Goal: Task Accomplishment & Management: Manage account settings

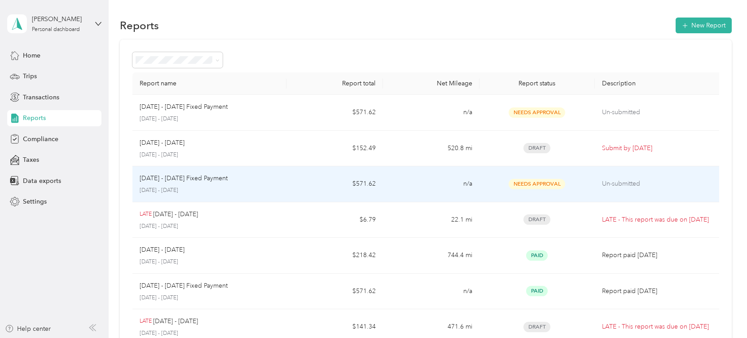
click at [547, 185] on span "Needs Approval" at bounding box center [537, 184] width 57 height 10
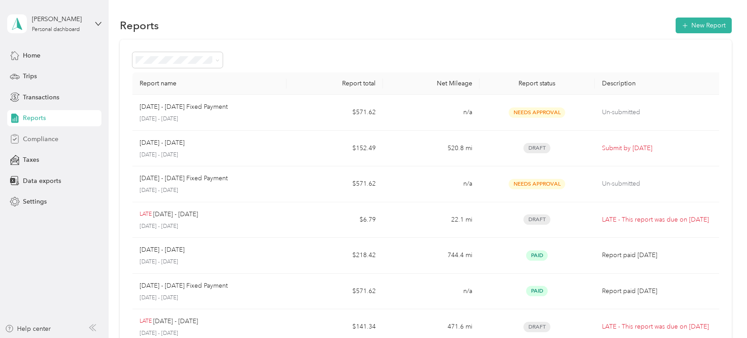
click at [44, 138] on span "Compliance" at bounding box center [40, 138] width 35 height 9
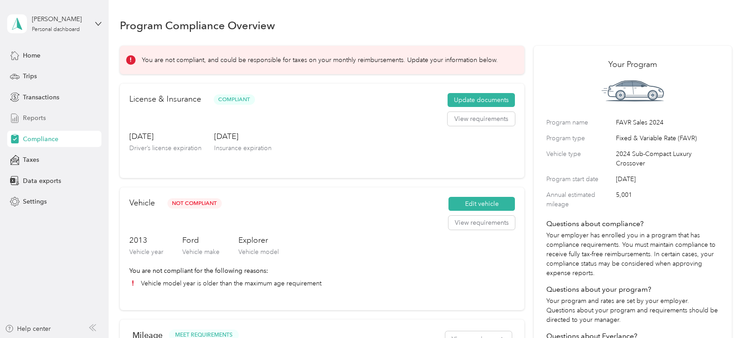
click at [30, 117] on span "Reports" at bounding box center [34, 117] width 23 height 9
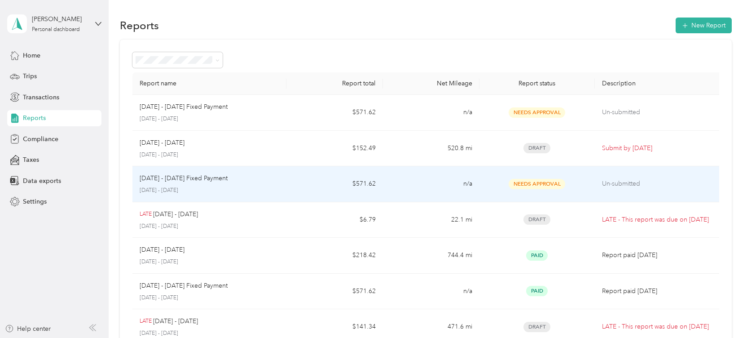
click at [176, 181] on p "[DATE] - [DATE] Fixed Payment" at bounding box center [184, 178] width 88 height 10
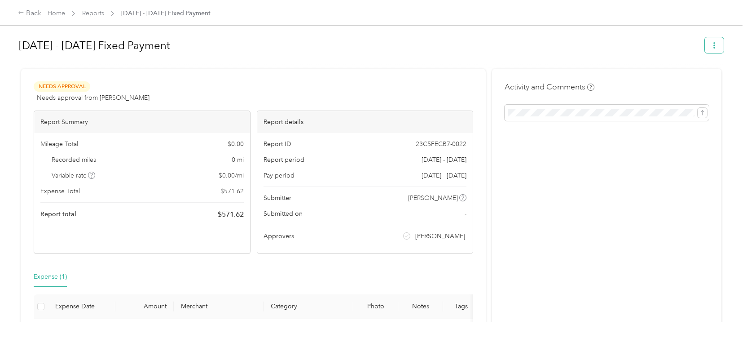
click at [723, 47] on button "button" at bounding box center [714, 45] width 19 height 16
drag, startPoint x: 499, startPoint y: 62, endPoint x: 487, endPoint y: 62, distance: 12.1
click at [497, 62] on div at bounding box center [371, 64] width 705 height 9
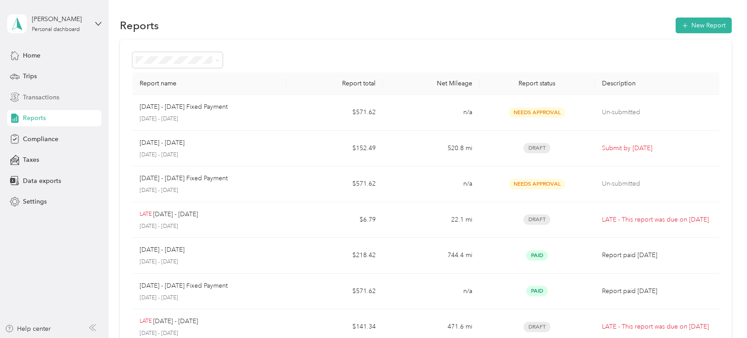
click at [44, 101] on span "Transactions" at bounding box center [41, 97] width 36 height 9
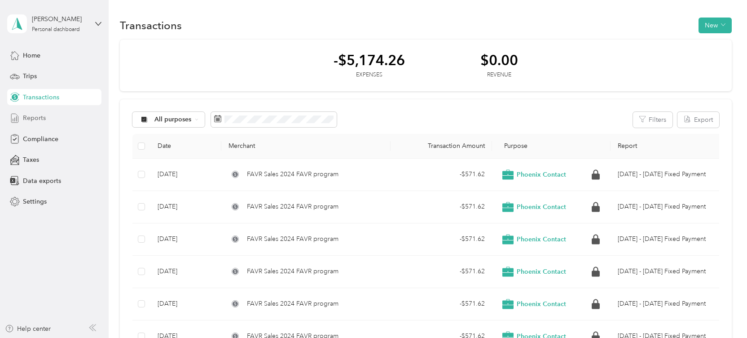
click at [34, 123] on div "Reports" at bounding box center [54, 118] width 94 height 16
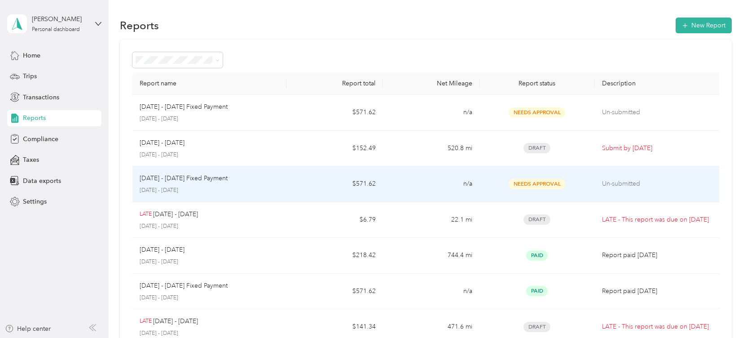
click at [200, 182] on p "[DATE] - [DATE] Fixed Payment" at bounding box center [184, 178] width 88 height 10
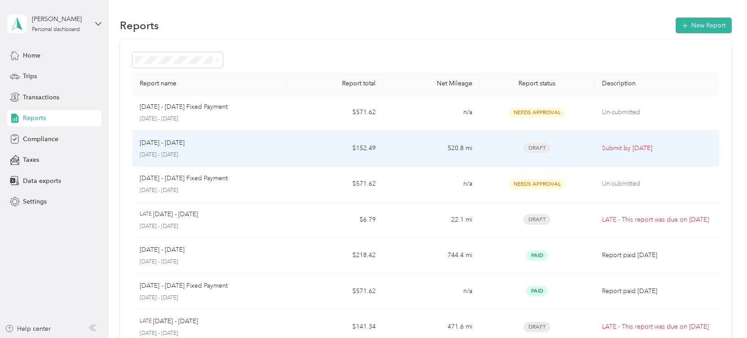
click at [469, 151] on td "520.8 mi" at bounding box center [431, 149] width 97 height 36
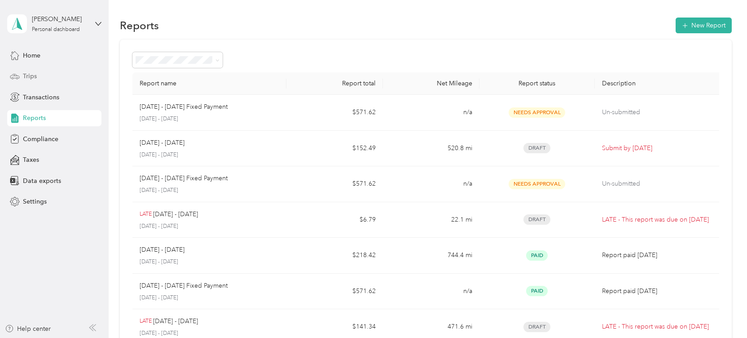
click at [29, 77] on span "Trips" at bounding box center [30, 75] width 14 height 9
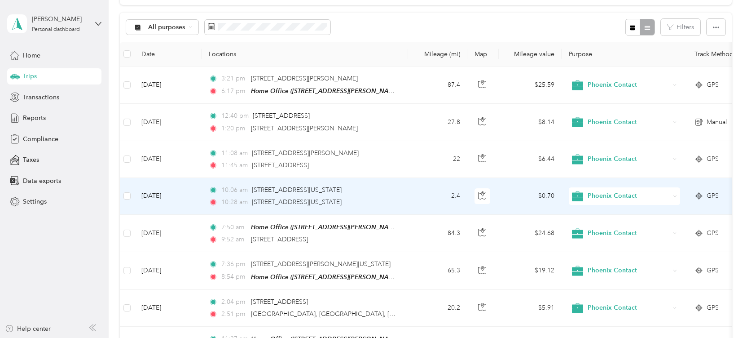
scroll to position [88, 0]
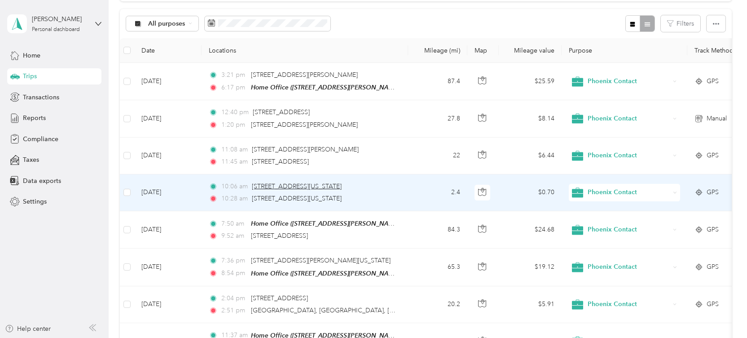
click at [342, 187] on span "[STREET_ADDRESS][US_STATE]" at bounding box center [297, 186] width 90 height 8
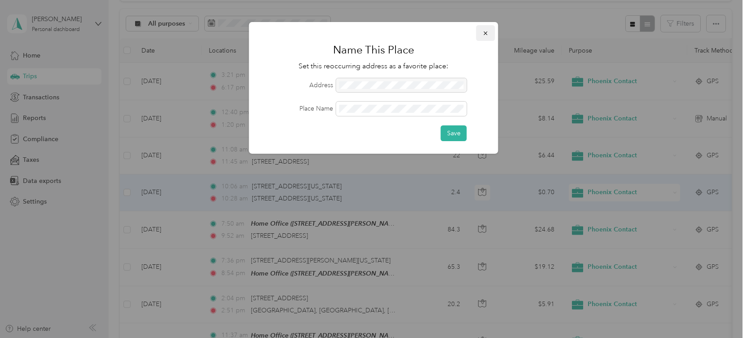
click at [482, 31] on button "button" at bounding box center [486, 33] width 19 height 16
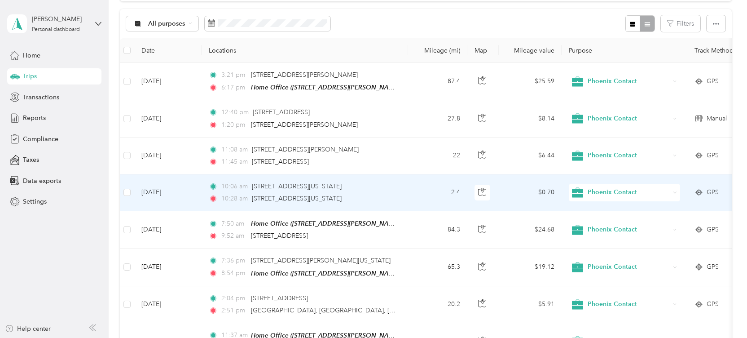
click at [177, 206] on td "[DATE]" at bounding box center [167, 192] width 67 height 37
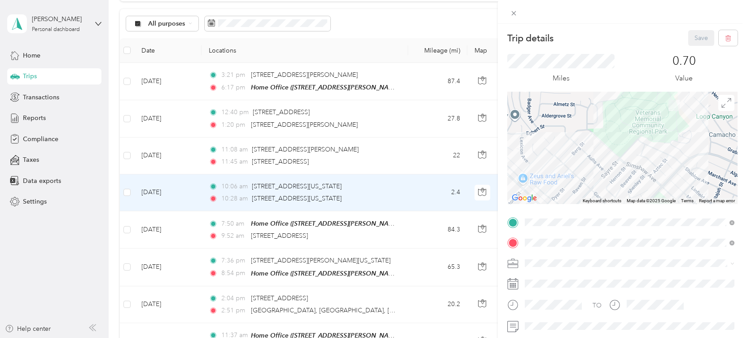
drag, startPoint x: 637, startPoint y: 116, endPoint x: 592, endPoint y: 225, distance: 117.6
click at [592, 204] on div at bounding box center [623, 148] width 230 height 112
click at [386, 153] on div "Trip details Save This trip cannot be edited because it is either under review,…" at bounding box center [373, 169] width 747 height 338
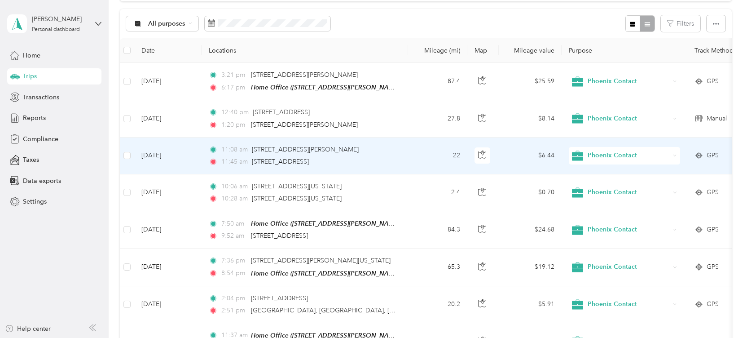
click at [386, 153] on div "11:08 am [STREET_ADDRESS][PERSON_NAME]" at bounding box center [303, 150] width 189 height 10
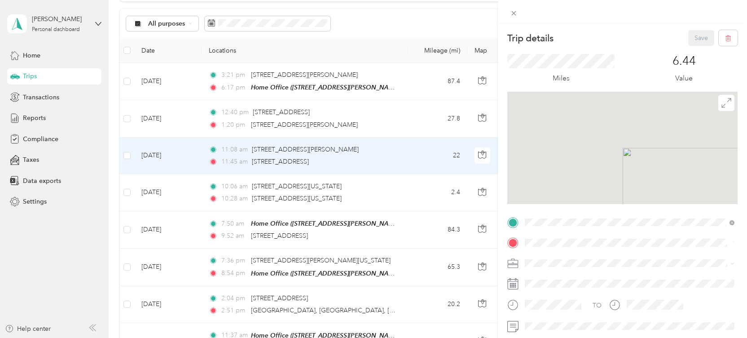
click at [386, 153] on div "Trip details Save This trip cannot be edited because it is either under review,…" at bounding box center [373, 169] width 747 height 338
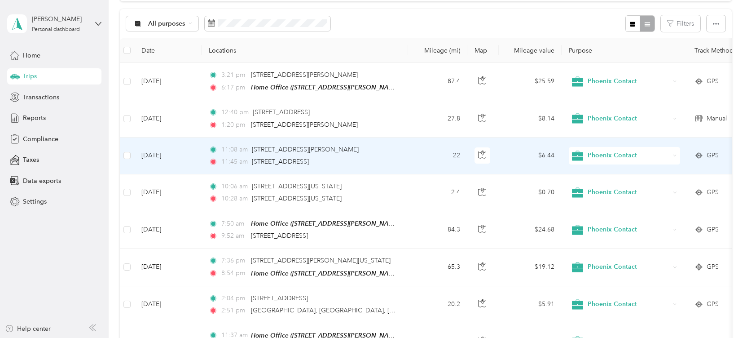
click at [177, 166] on td "[DATE]" at bounding box center [167, 155] width 67 height 37
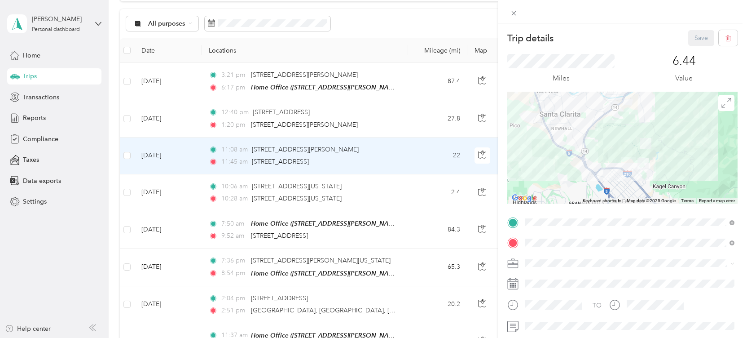
click at [192, 128] on div "Trip details Save This trip cannot be edited because it is either under review,…" at bounding box center [373, 169] width 747 height 338
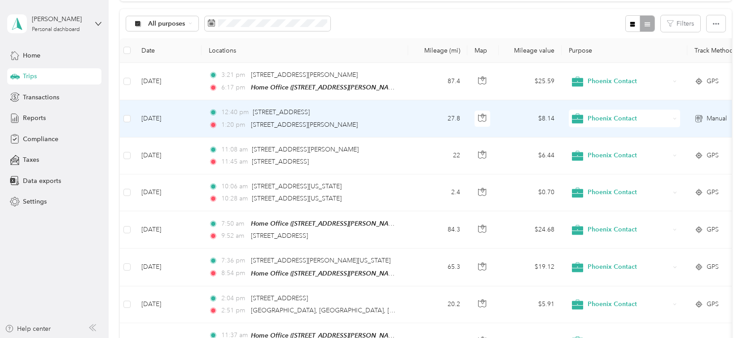
click at [192, 128] on td "[DATE]" at bounding box center [167, 118] width 67 height 37
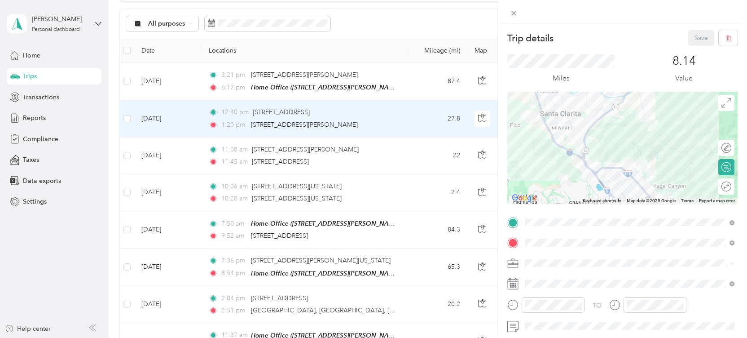
click at [191, 93] on div "Trip details Save This trip cannot be edited because it is either under review,…" at bounding box center [373, 169] width 747 height 338
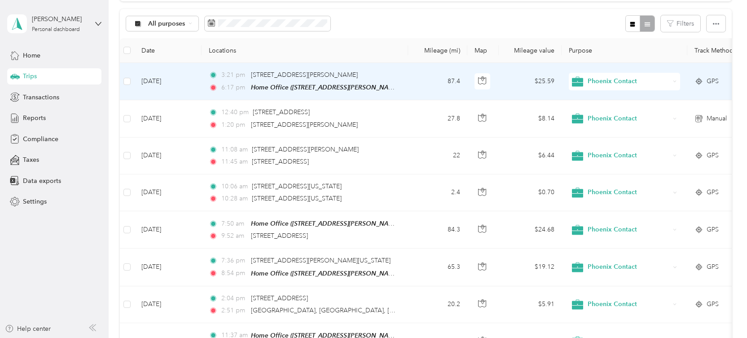
click at [193, 90] on td "[DATE]" at bounding box center [167, 81] width 67 height 37
click at [193, 90] on div at bounding box center [373, 169] width 747 height 338
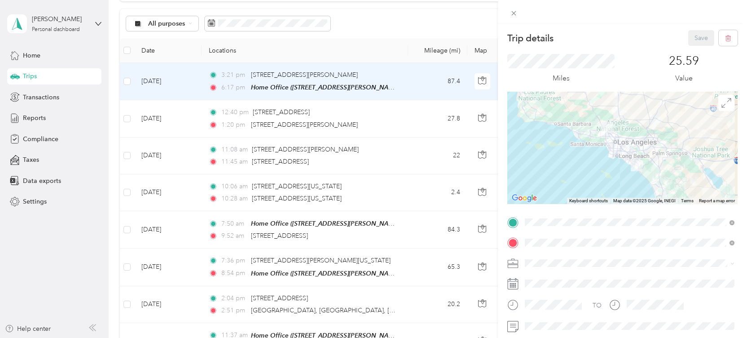
click at [377, 26] on div "Trip details Save This trip cannot be edited because it is either under review,…" at bounding box center [373, 169] width 747 height 338
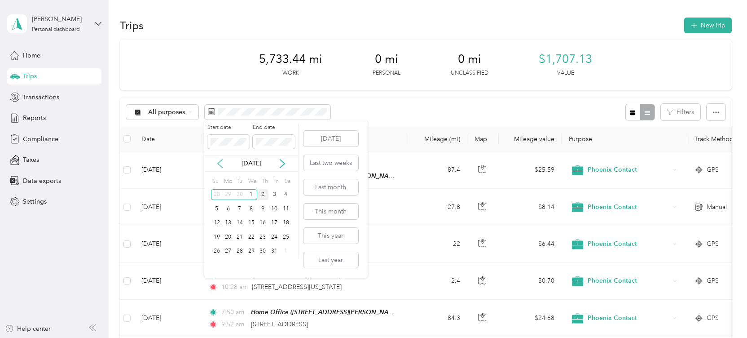
click at [218, 160] on icon at bounding box center [220, 163] width 9 height 9
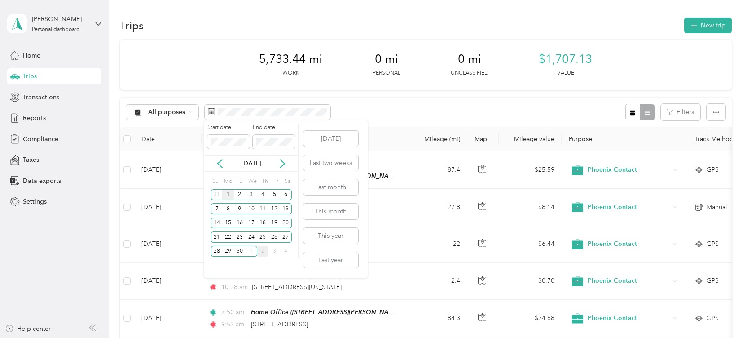
click at [230, 195] on div "1" at bounding box center [228, 194] width 12 height 11
click at [242, 253] on div "30" at bounding box center [240, 251] width 12 height 11
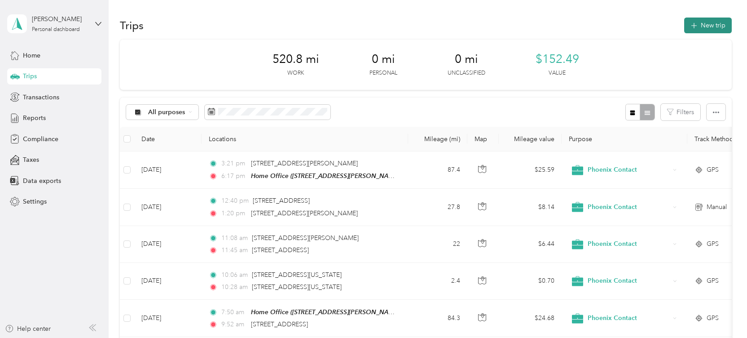
click at [705, 25] on button "New trip" at bounding box center [709, 26] width 48 height 16
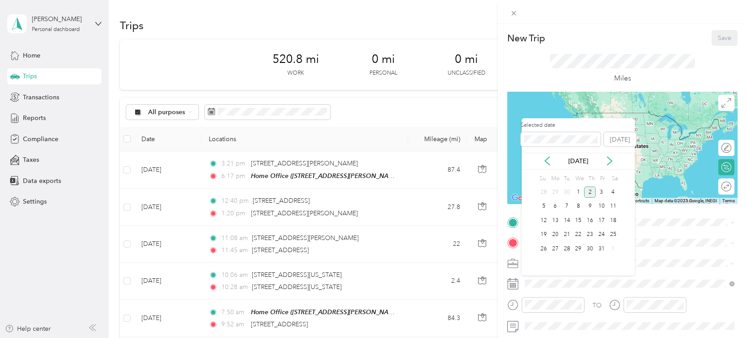
click at [552, 166] on div "[DATE]" at bounding box center [578, 161] width 113 height 17
click at [550, 160] on icon at bounding box center [547, 160] width 9 height 9
click at [603, 206] on div "12" at bounding box center [602, 206] width 12 height 11
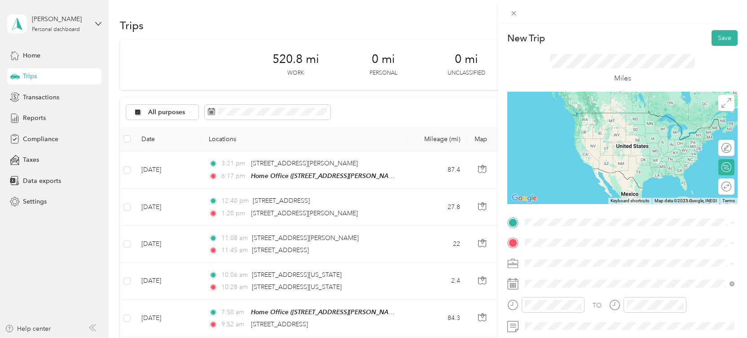
click at [556, 264] on div "Home Office [STREET_ADDRESS][GEOGRAPHIC_DATA][PERSON_NAME], [GEOGRAPHIC_DATA], …" at bounding box center [637, 267] width 190 height 28
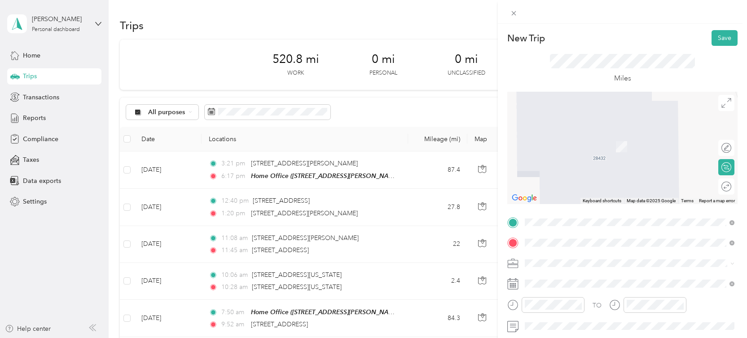
click at [564, 137] on span "[STREET_ADDRESS][US_STATE]" at bounding box center [587, 133] width 90 height 8
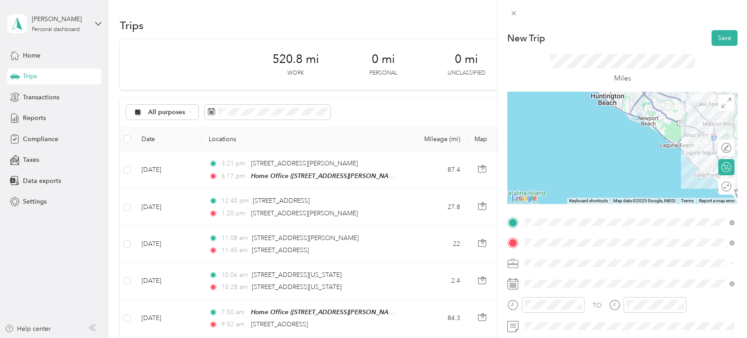
click at [698, 53] on div "Miles" at bounding box center [623, 69] width 230 height 46
click at [515, 337] on div "New Trip Save This trip cannot be edited because it is either under review, app…" at bounding box center [371, 338] width 743 height 0
click at [512, 13] on icon at bounding box center [514, 13] width 8 height 8
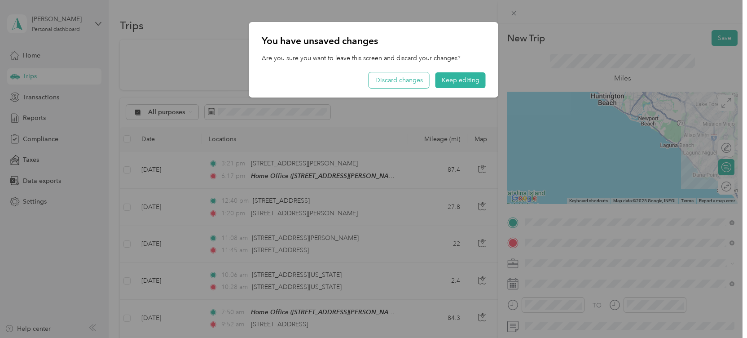
click at [404, 82] on button "Discard changes" at bounding box center [399, 80] width 60 height 16
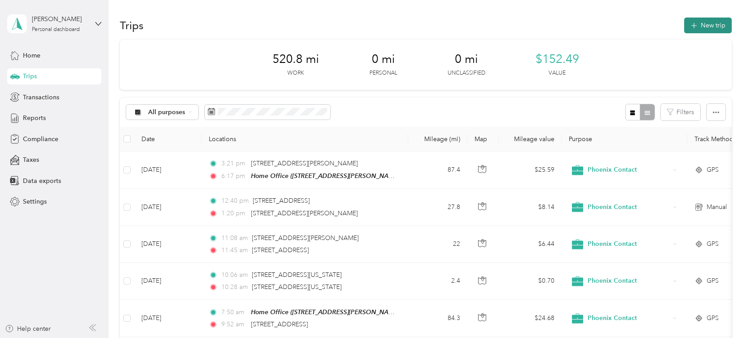
click at [697, 26] on icon "button" at bounding box center [694, 26] width 10 height 10
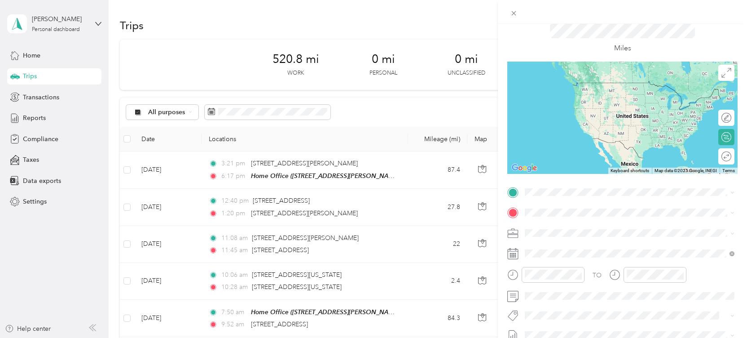
scroll to position [44, 0]
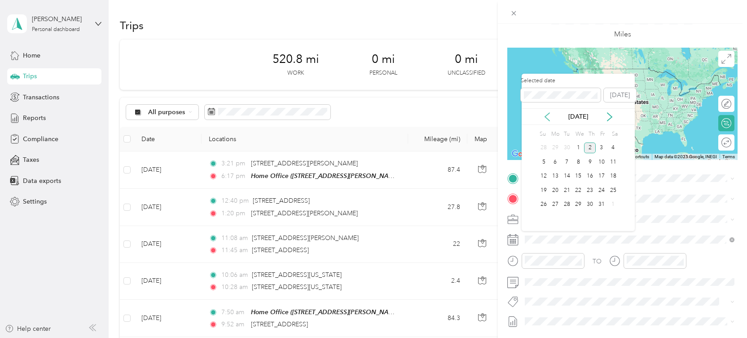
click at [546, 112] on icon at bounding box center [547, 116] width 9 height 9
click at [602, 161] on div "12" at bounding box center [602, 161] width 12 height 11
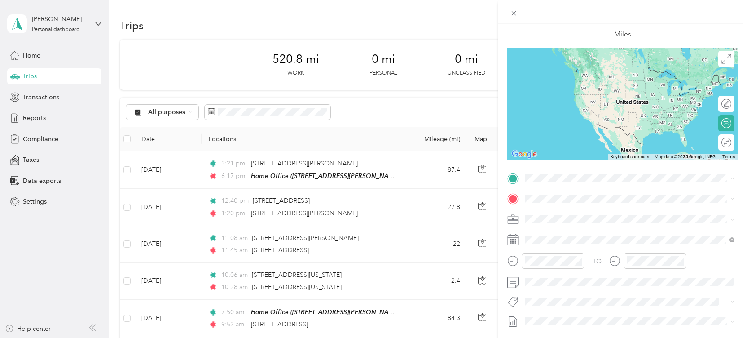
click at [555, 219] on div "Home Office [STREET_ADDRESS][GEOGRAPHIC_DATA][PERSON_NAME], [GEOGRAPHIC_DATA], …" at bounding box center [637, 223] width 190 height 28
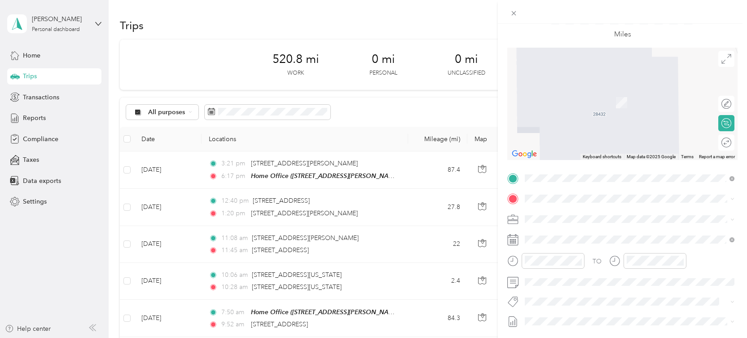
click at [564, 230] on span "[STREET_ADDRESS][US_STATE]" at bounding box center [587, 229] width 90 height 8
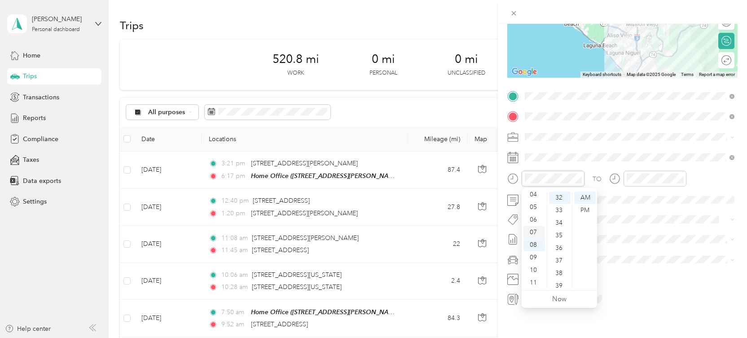
scroll to position [0, 0]
click at [536, 211] on div "01" at bounding box center [535, 210] width 22 height 13
click at [528, 196] on div "01" at bounding box center [535, 198] width 22 height 13
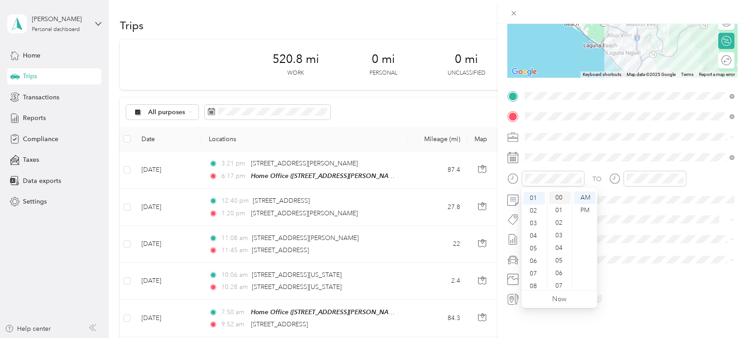
click at [555, 198] on div "00" at bounding box center [560, 197] width 22 height 13
click at [583, 210] on div "PM" at bounding box center [586, 210] width 22 height 13
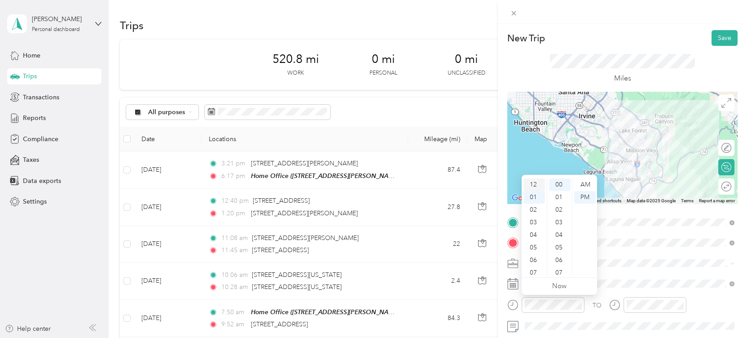
click at [533, 182] on div "12" at bounding box center [535, 184] width 22 height 13
click at [561, 253] on div "35" at bounding box center [560, 254] width 22 height 13
click at [580, 197] on div "PM" at bounding box center [586, 197] width 22 height 13
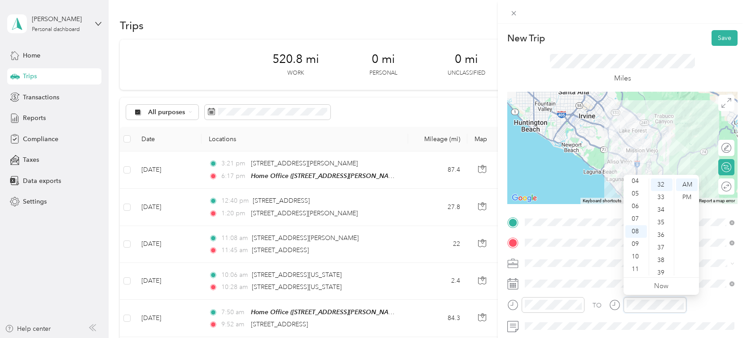
scroll to position [0, 0]
click at [632, 194] on div "01" at bounding box center [637, 197] width 22 height 13
click at [663, 179] on div "00" at bounding box center [662, 184] width 22 height 13
click at [665, 186] on div "00" at bounding box center [662, 184] width 22 height 13
click at [685, 199] on div "PM" at bounding box center [687, 197] width 22 height 13
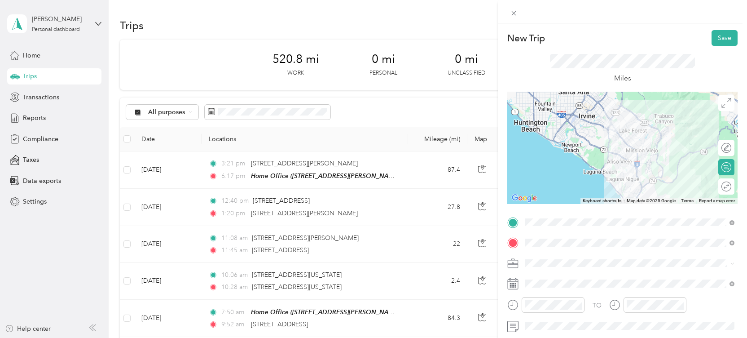
click at [716, 271] on div "TO Add photo" at bounding box center [623, 323] width 230 height 217
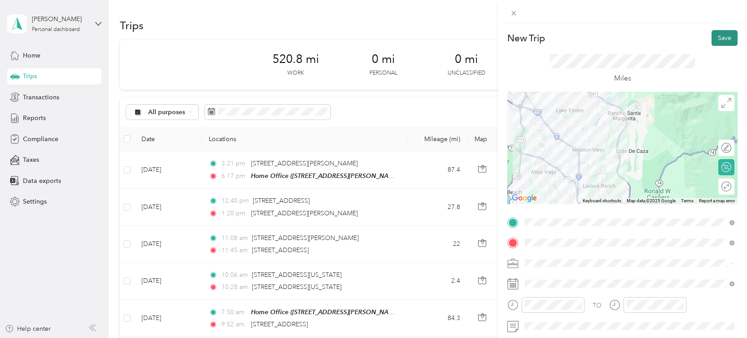
click at [724, 41] on button "Save" at bounding box center [725, 38] width 26 height 16
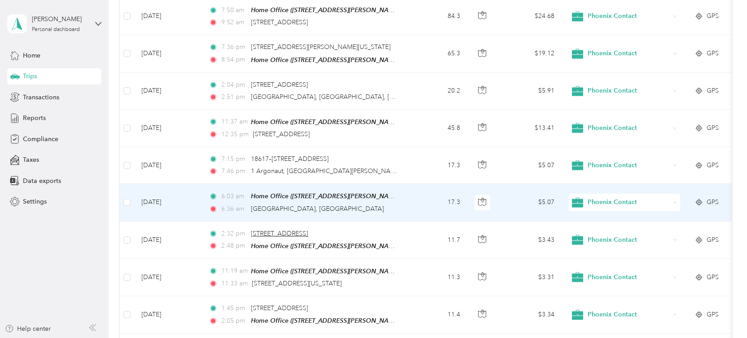
scroll to position [266, 0]
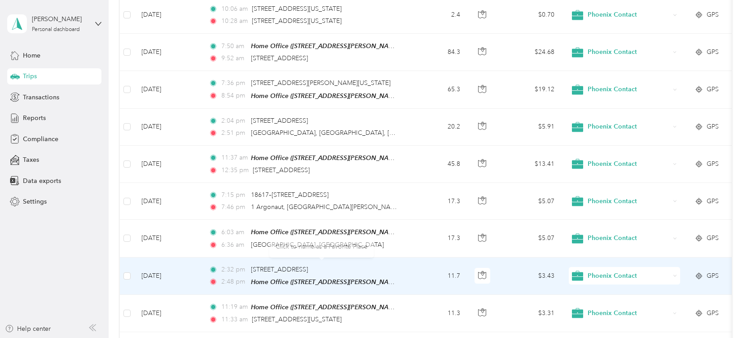
click at [352, 247] on div "Click to name as a Favorite Place" at bounding box center [322, 246] width 105 height 22
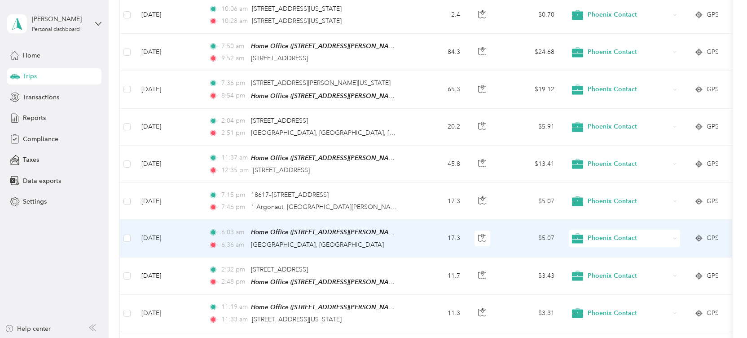
click at [200, 244] on td "[DATE]" at bounding box center [167, 238] width 67 height 37
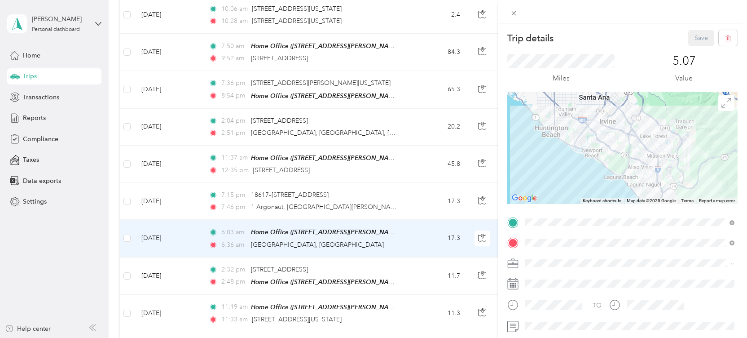
click at [192, 211] on div "Trip details Save This trip cannot be edited because it is either under review,…" at bounding box center [373, 169] width 747 height 338
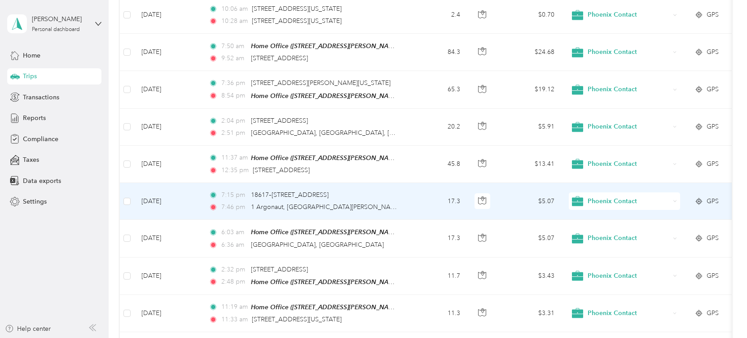
click at [192, 211] on td "[DATE]" at bounding box center [167, 201] width 67 height 37
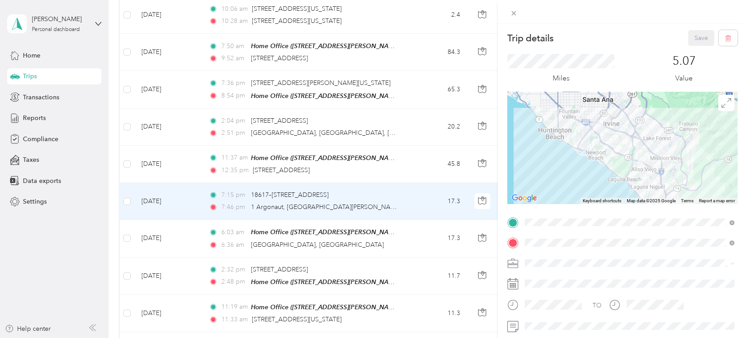
click at [197, 210] on div "Trip details Save This trip cannot be edited because it is either under review,…" at bounding box center [373, 169] width 747 height 338
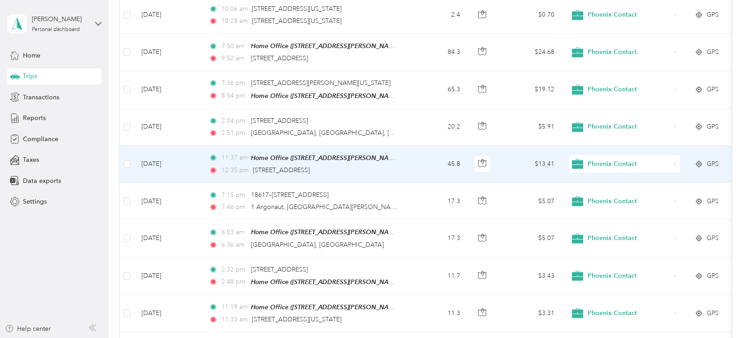
click at [188, 170] on td "[DATE]" at bounding box center [167, 164] width 67 height 37
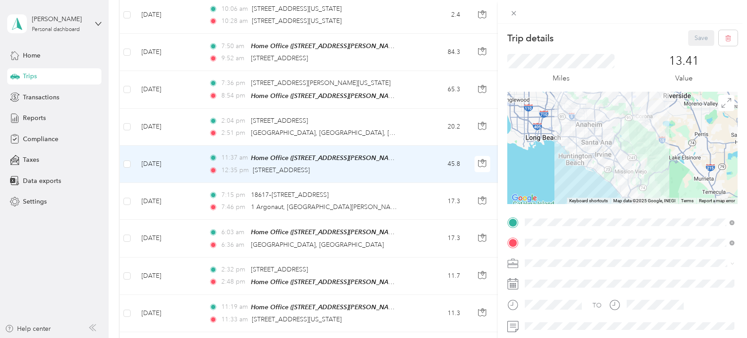
click at [198, 198] on div "Trip details Save This trip cannot be edited because it is either under review,…" at bounding box center [373, 169] width 747 height 338
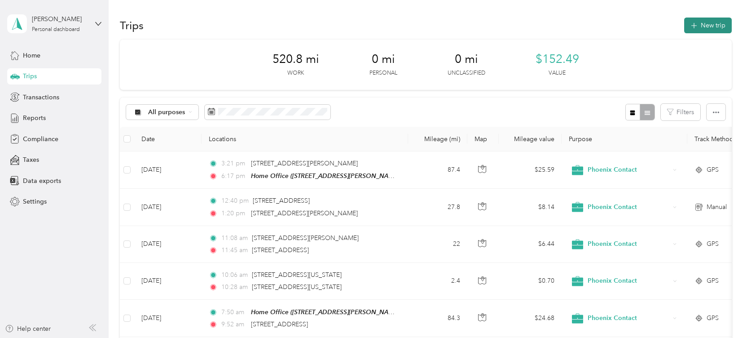
click at [710, 23] on button "New trip" at bounding box center [709, 26] width 48 height 16
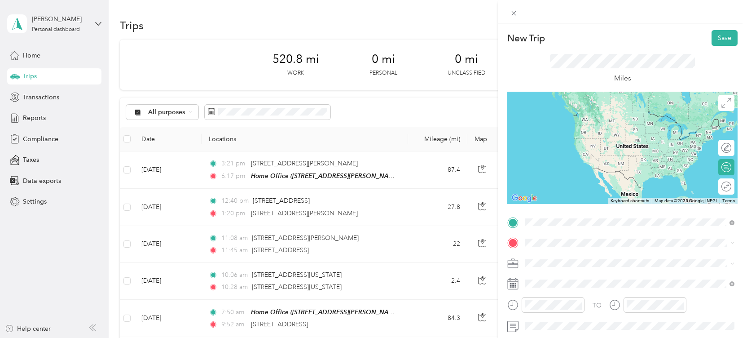
click at [583, 113] on span "[STREET_ADDRESS][US_STATE]" at bounding box center [587, 113] width 90 height 8
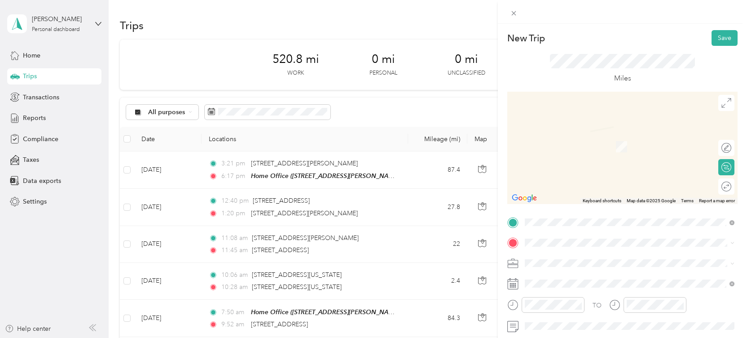
click at [566, 186] on span "[GEOGRAPHIC_DATA][PERSON_NAME], [GEOGRAPHIC_DATA], [GEOGRAPHIC_DATA], [GEOGRAPH…" at bounding box center [634, 182] width 185 height 17
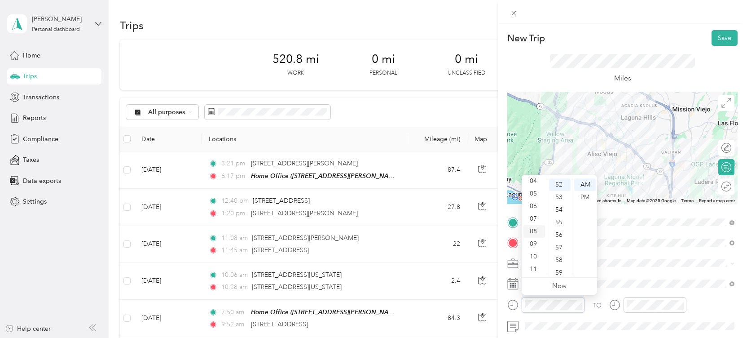
scroll to position [54, 0]
click at [533, 219] on div "07" at bounding box center [535, 218] width 22 height 13
click at [560, 250] on div "50" at bounding box center [560, 248] width 22 height 13
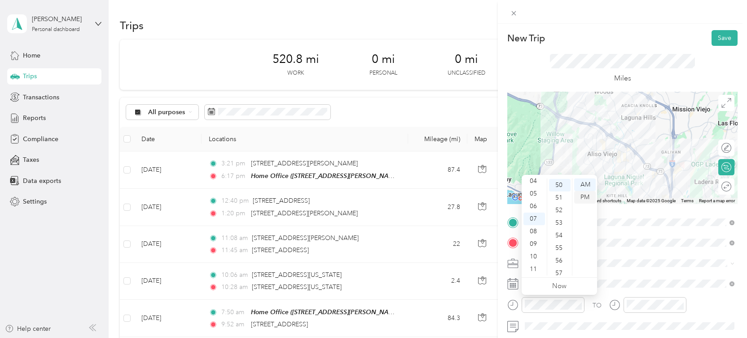
click at [583, 198] on div "PM" at bounding box center [586, 197] width 22 height 13
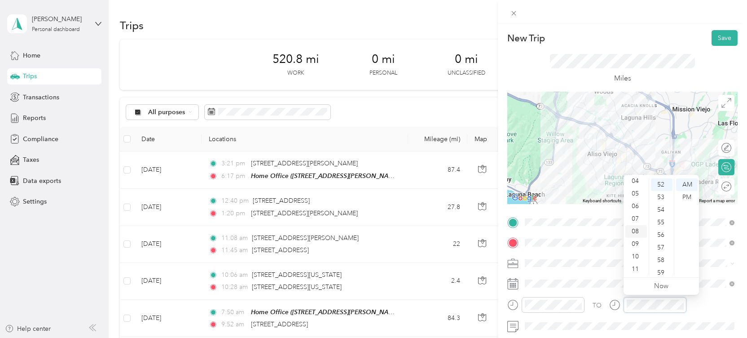
scroll to position [54, 0]
click at [635, 234] on div "08" at bounding box center [637, 231] width 22 height 13
click at [660, 186] on div "00" at bounding box center [662, 184] width 22 height 13
click at [663, 196] on div "01" at bounding box center [662, 197] width 22 height 13
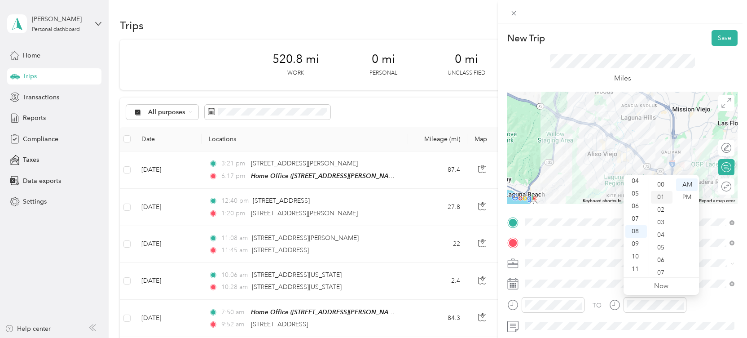
scroll to position [12, 0]
click at [687, 200] on div "PM" at bounding box center [687, 197] width 22 height 13
click at [711, 272] on div "TO Add photo" at bounding box center [623, 323] width 230 height 217
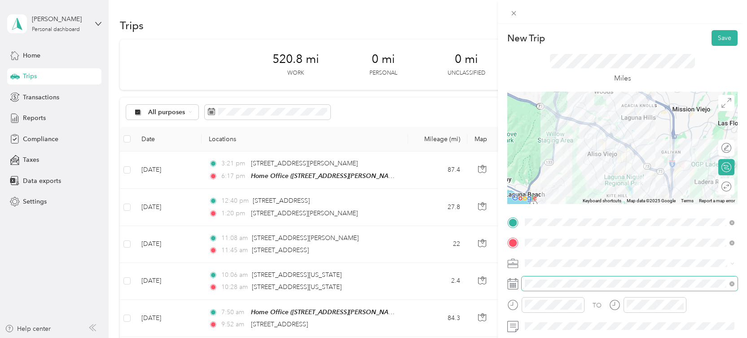
click at [544, 289] on span at bounding box center [630, 283] width 216 height 14
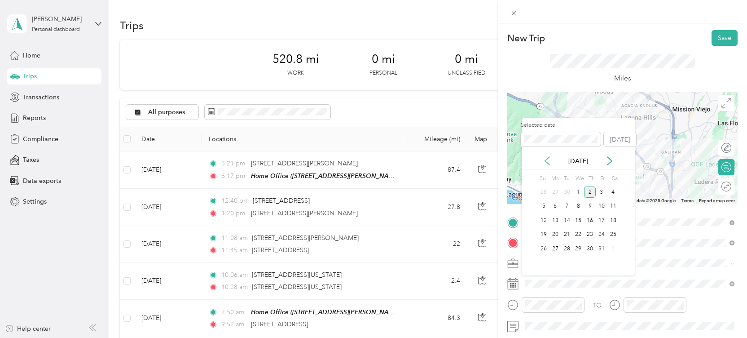
click at [548, 162] on icon at bounding box center [547, 160] width 9 height 9
click at [581, 234] on div "24" at bounding box center [579, 234] width 12 height 11
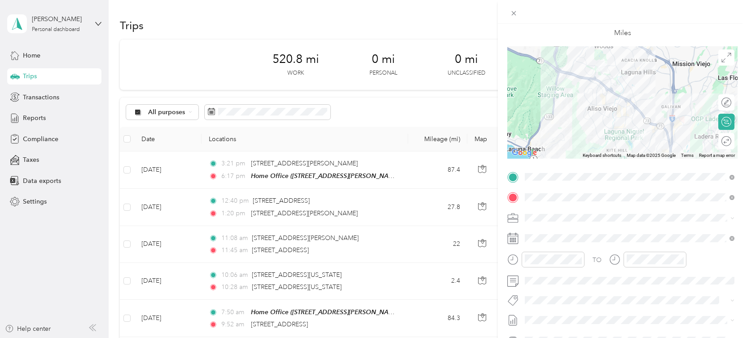
scroll to position [0, 0]
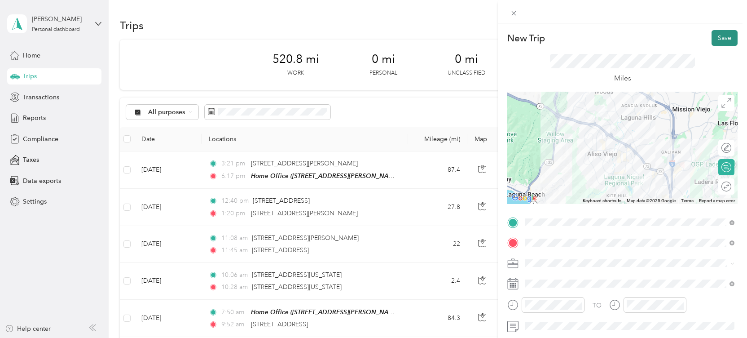
click at [724, 41] on button "Save" at bounding box center [725, 38] width 26 height 16
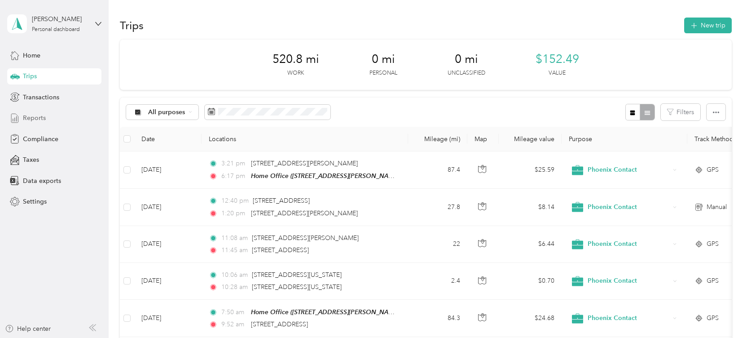
click at [36, 116] on span "Reports" at bounding box center [34, 117] width 23 height 9
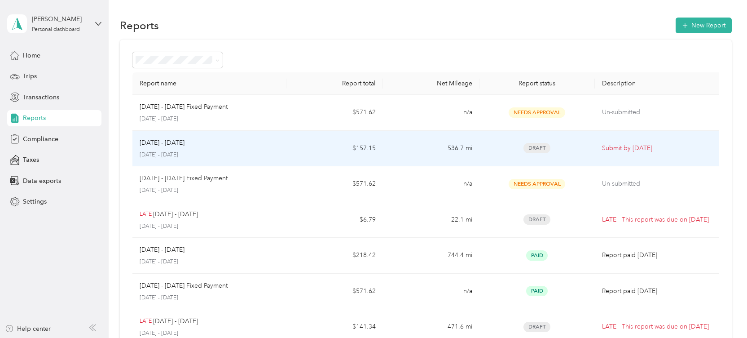
click at [166, 149] on div "[DATE] - [DATE] [DATE] - [DATE]" at bounding box center [210, 148] width 140 height 21
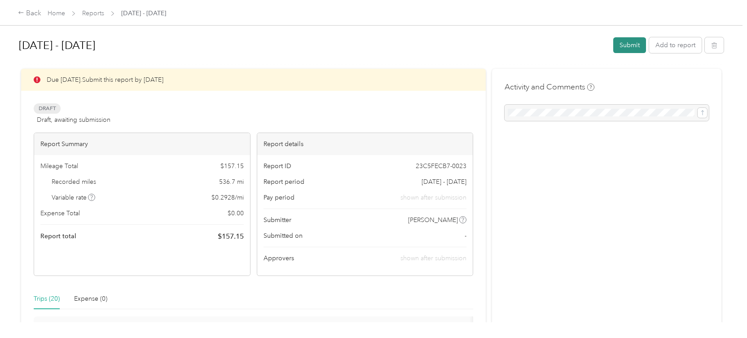
click at [635, 44] on button "Submit" at bounding box center [630, 45] width 33 height 16
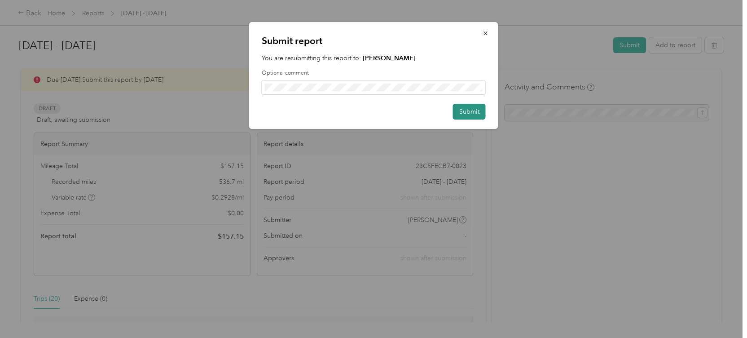
click at [476, 111] on button "Submit" at bounding box center [469, 112] width 33 height 16
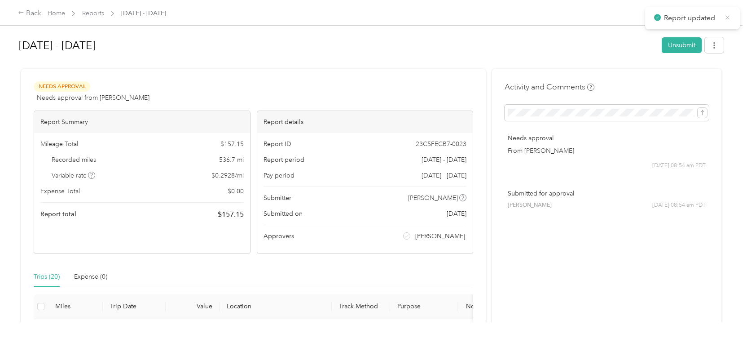
click at [729, 18] on icon at bounding box center [728, 17] width 7 height 8
click at [60, 17] on span "Home" at bounding box center [57, 13] width 18 height 9
click at [56, 13] on link "Home" at bounding box center [57, 13] width 18 height 8
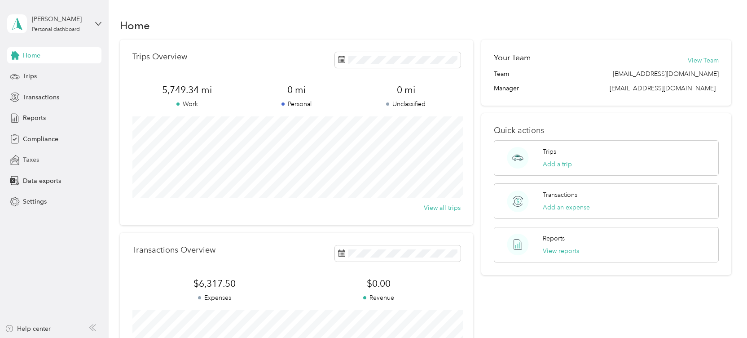
click at [31, 159] on span "Taxes" at bounding box center [31, 159] width 16 height 9
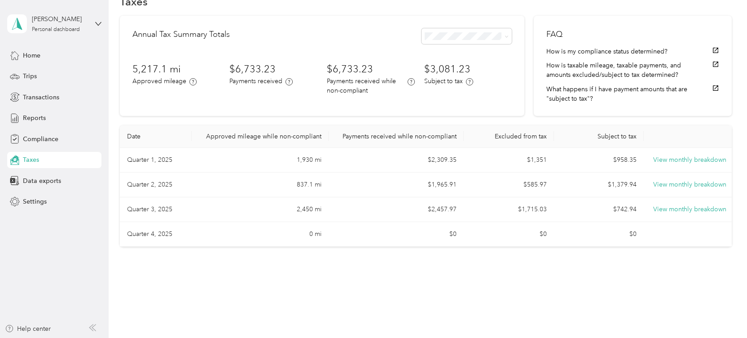
scroll to position [24, 0]
click at [683, 159] on button "View monthly breakdown" at bounding box center [690, 160] width 73 height 10
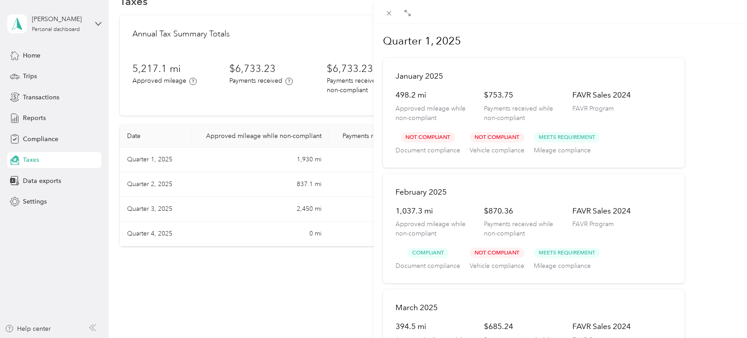
click at [192, 181] on div "Quarter 1, 2025 [DATE] 498.2 mi Approved mileage while non-compliant $753.75 Pa…" at bounding box center [373, 169] width 747 height 338
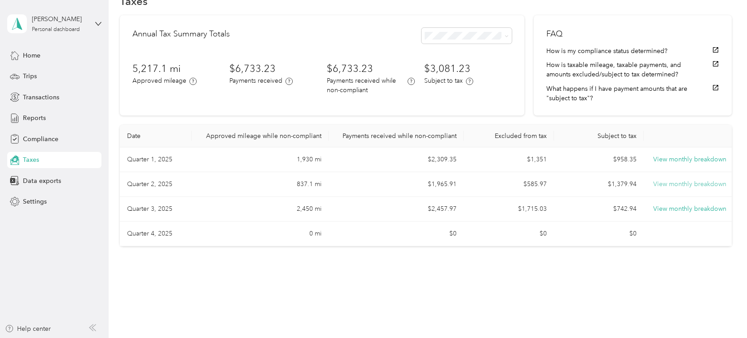
click at [667, 186] on button "View monthly breakdown" at bounding box center [690, 184] width 73 height 10
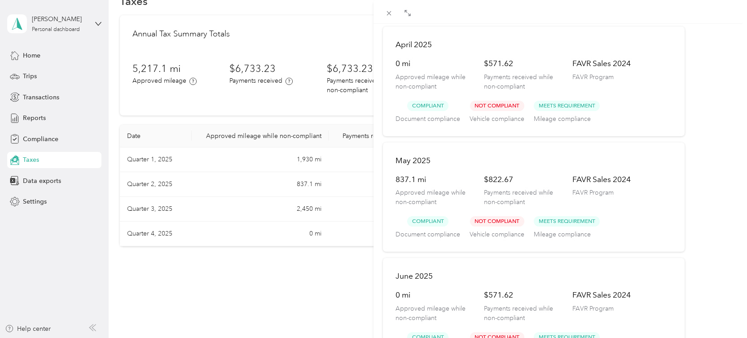
scroll to position [0, 0]
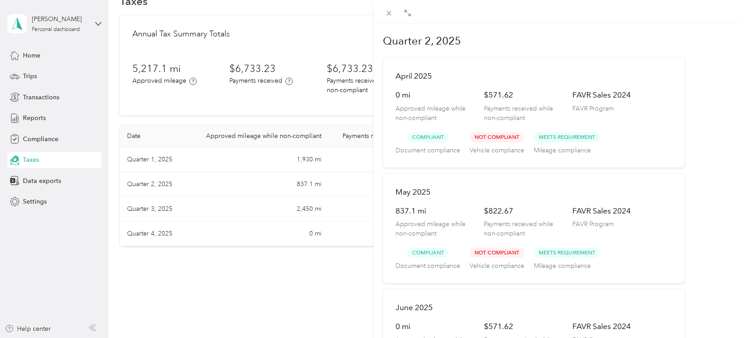
click at [305, 211] on div "Quarter 2, 2025 [DATE] 0 mi Approved mileage while non-compliant $571.62 Paymen…" at bounding box center [373, 169] width 747 height 338
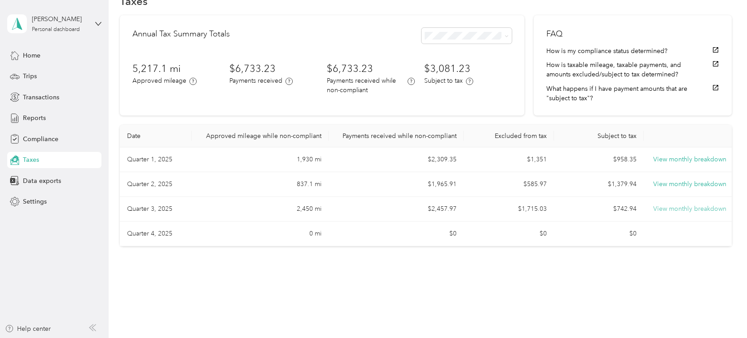
click at [690, 210] on button "View monthly breakdown" at bounding box center [690, 209] width 73 height 10
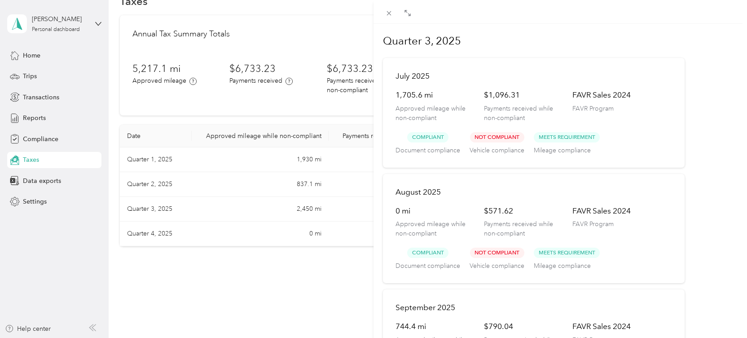
click at [159, 163] on div "Quarter 3, 2025 [DATE] 1,705.6 mi Approved mileage while non-compliant $1,096.3…" at bounding box center [373, 169] width 747 height 338
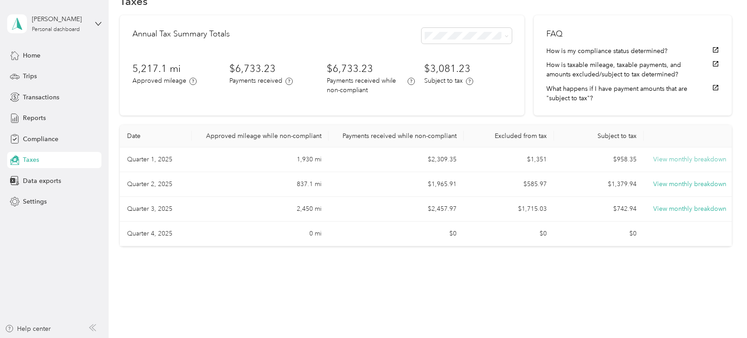
click at [669, 161] on button "View monthly breakdown" at bounding box center [690, 160] width 73 height 10
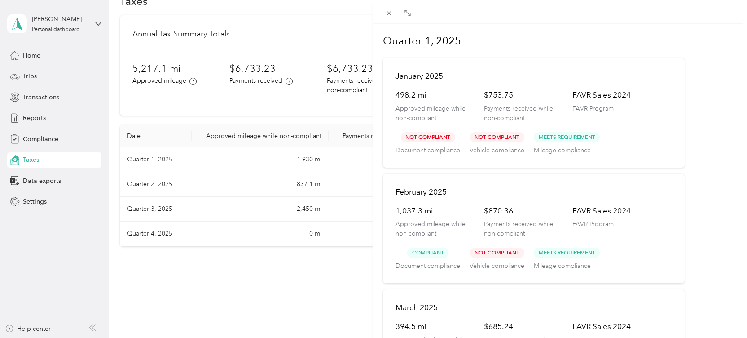
click at [40, 161] on div "Quarter 1, 2025 [DATE] 498.2 mi Approved mileage while non-compliant $753.75 Pa…" at bounding box center [373, 169] width 747 height 338
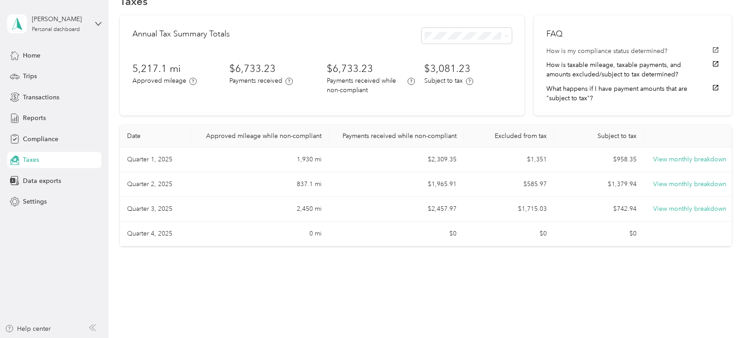
click at [577, 53] on button "How is my compliance status determined?" at bounding box center [633, 50] width 172 height 9
